Goal: Check status

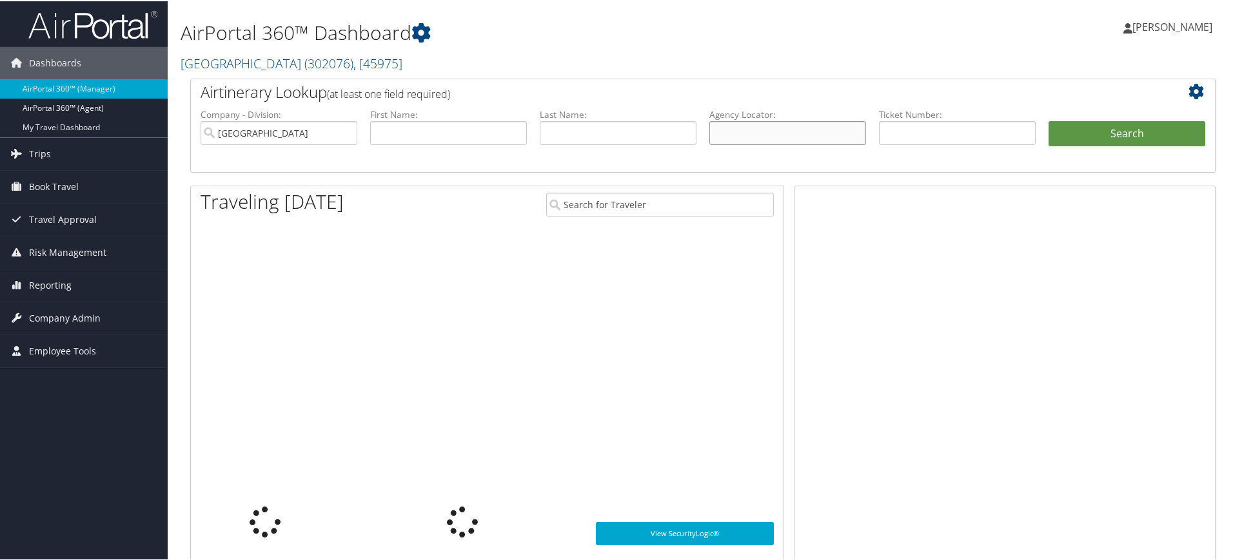
click at [755, 138] on input "text" at bounding box center [787, 132] width 157 height 24
paste input "D72QC8"
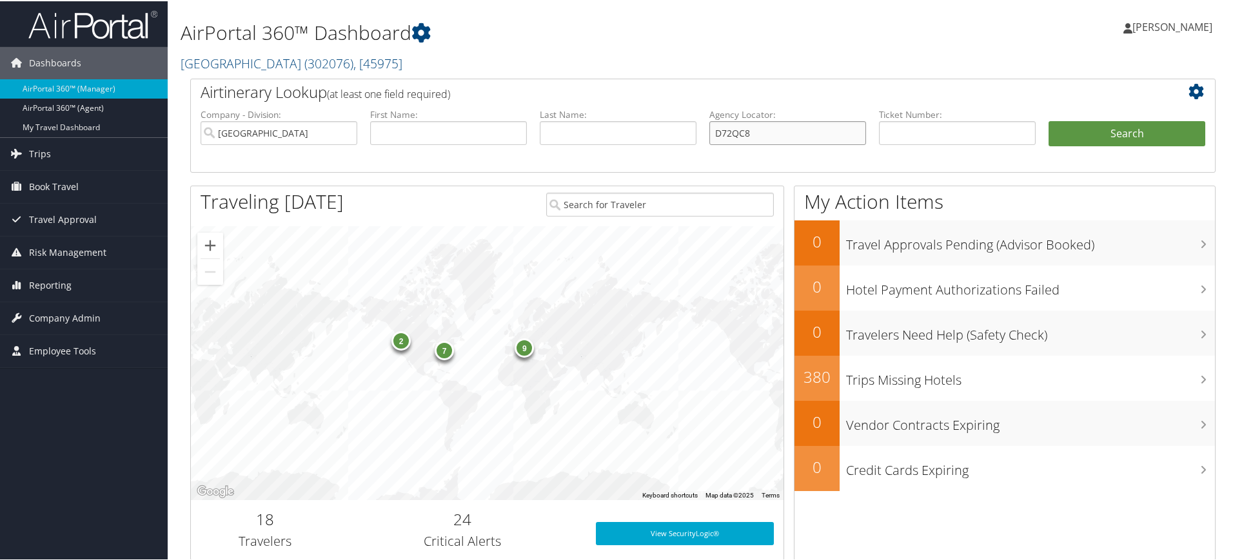
type input "D72QC8"
click at [347, 132] on input "Temple University" at bounding box center [279, 132] width 157 height 24
click at [1127, 129] on button "Search" at bounding box center [1126, 133] width 157 height 26
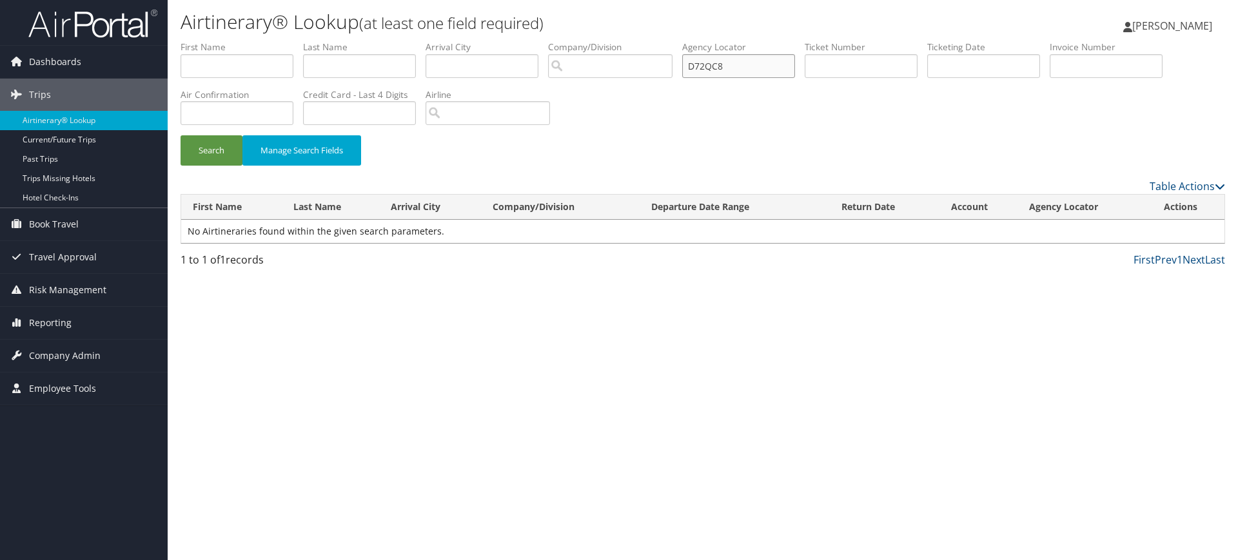
click at [779, 72] on input "D72QC8" at bounding box center [738, 66] width 113 height 24
click at [695, 65] on input "D72QC8" at bounding box center [738, 66] width 113 height 24
click at [215, 146] on button "Search" at bounding box center [212, 150] width 62 height 30
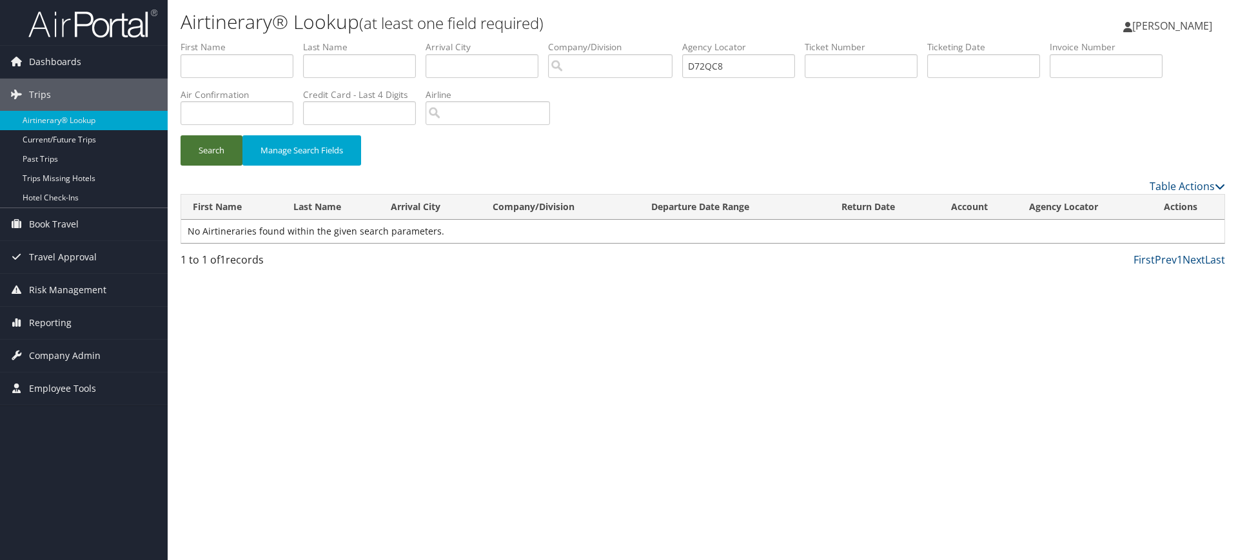
click at [215, 146] on button "Search" at bounding box center [212, 150] width 62 height 30
